Goal: Task Accomplishment & Management: Use online tool/utility

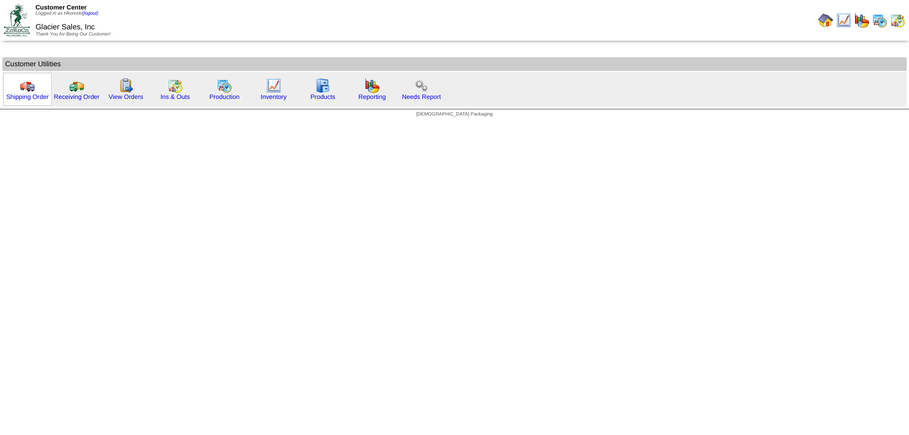
click at [31, 88] on img at bounding box center [27, 85] width 15 height 15
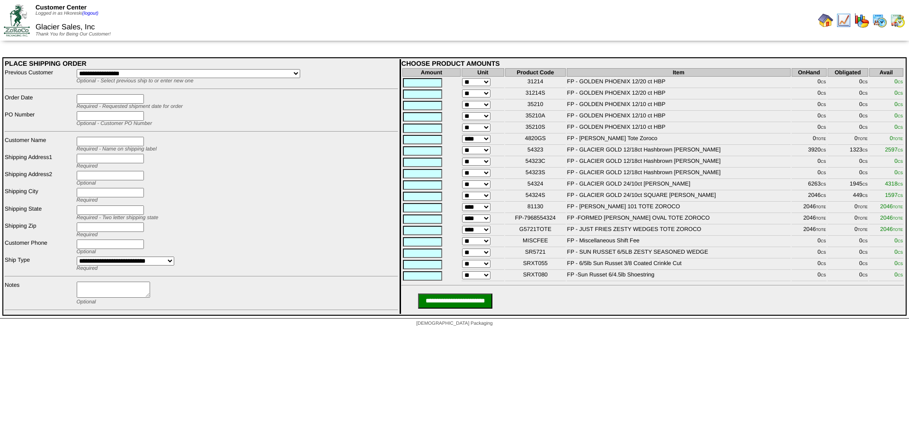
drag, startPoint x: 17, startPoint y: 0, endPoint x: 824, endPoint y: 18, distance: 807.9
click at [824, 18] on img at bounding box center [825, 20] width 15 height 15
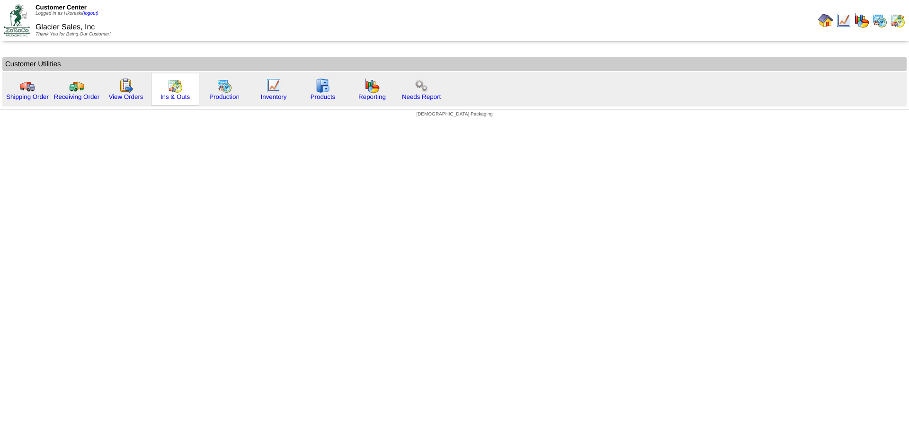
click at [173, 85] on img at bounding box center [175, 85] width 15 height 15
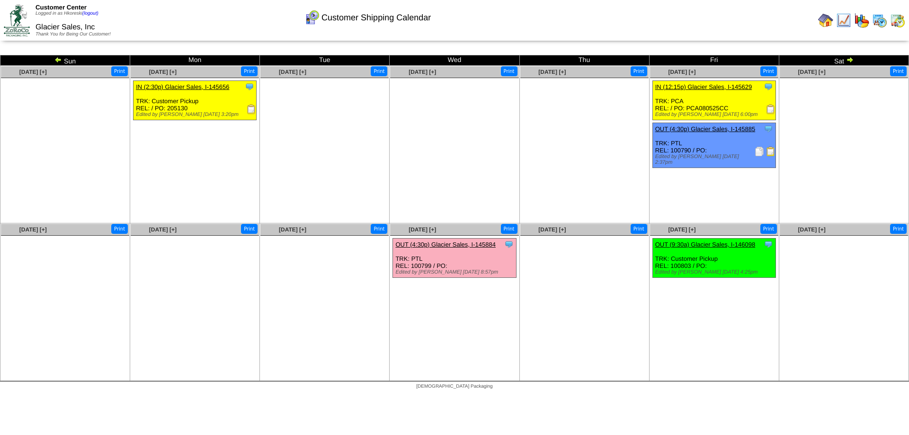
click at [56, 57] on img at bounding box center [58, 60] width 8 height 8
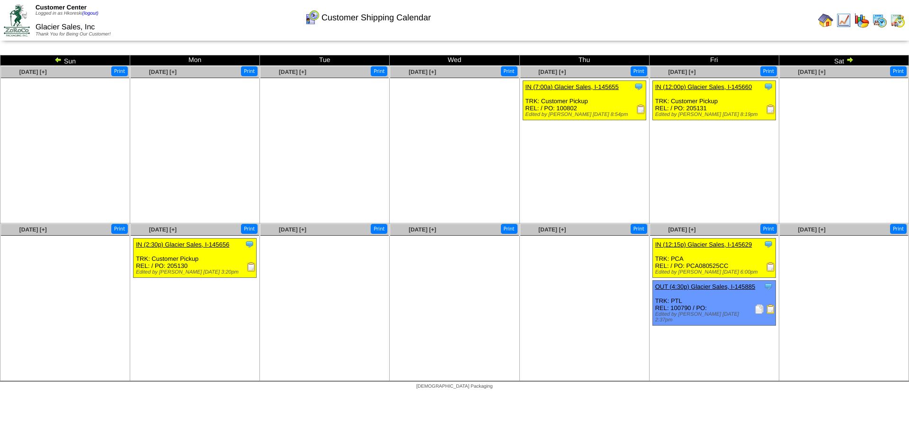
click at [770, 309] on img at bounding box center [770, 308] width 9 height 9
click at [760, 310] on img at bounding box center [759, 308] width 9 height 9
